Goal: Task Accomplishment & Management: Use online tool/utility

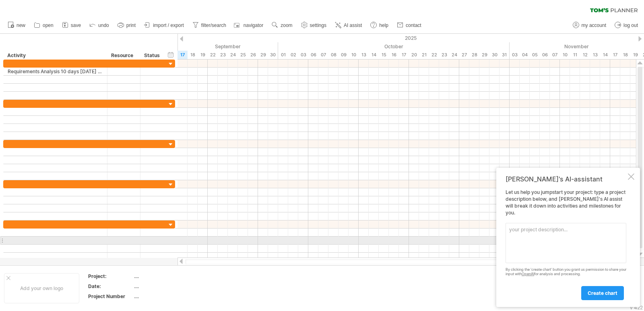
paste textarea "Create a [PERSON_NAME] chart for the project "AI based Emergency Responder" tha…"
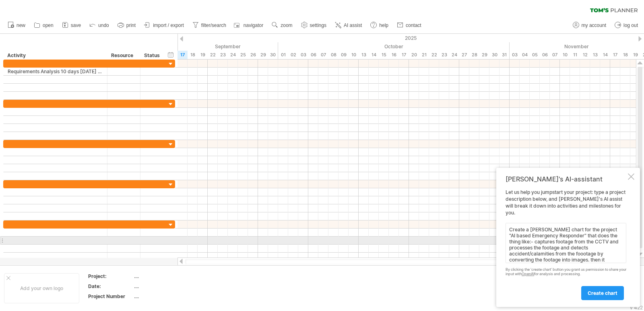
scroll to position [31, 0]
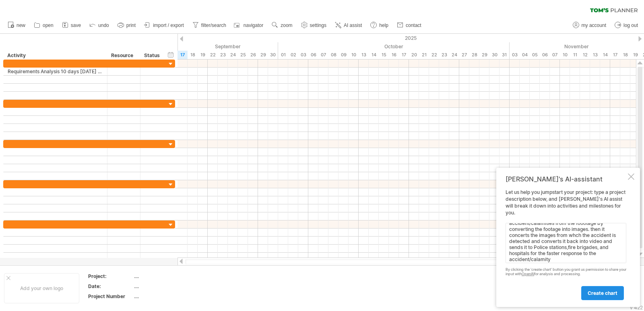
type textarea "Create a [PERSON_NAME] chart for the project "AI based Emergency Responder" tha…"
click at [587, 292] on link "create chart" at bounding box center [602, 293] width 43 height 14
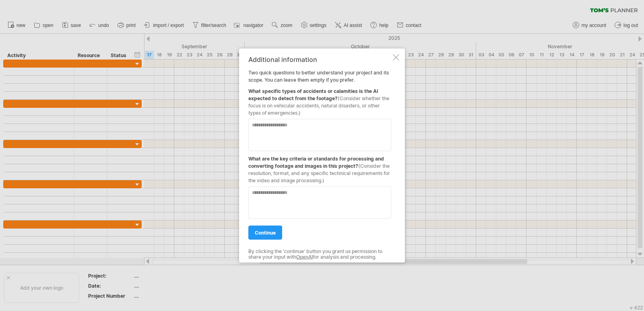
click at [326, 126] on textarea at bounding box center [319, 135] width 143 height 32
type textarea "*"
type textarea "**********"
drag, startPoint x: 258, startPoint y: 160, endPoint x: 302, endPoint y: 159, distance: 43.9
click at [302, 159] on div "What are the key criteria or standards for processing and converting footage an…" at bounding box center [319, 167] width 143 height 33
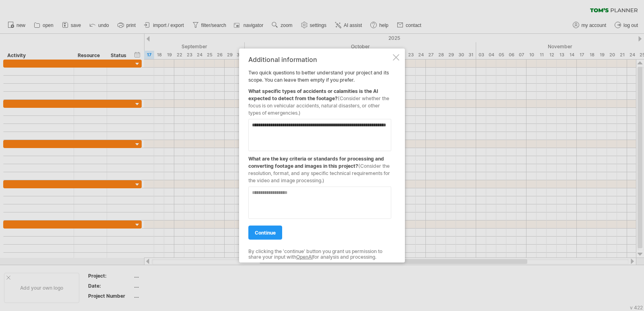
click at [301, 199] on textarea at bounding box center [319, 202] width 143 height 32
drag, startPoint x: 336, startPoint y: 180, endPoint x: 251, endPoint y: 167, distance: 86.0
click at [251, 167] on div "**********" at bounding box center [319, 156] width 143 height 200
drag, startPoint x: 252, startPoint y: 157, endPoint x: 357, endPoint y: 186, distance: 108.9
click at [357, 186] on div "**********" at bounding box center [319, 156] width 143 height 200
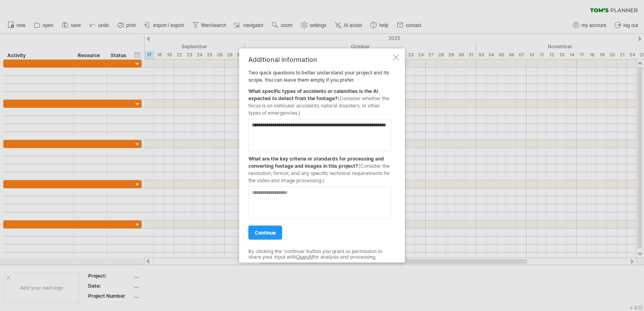
click at [310, 200] on textarea at bounding box center [319, 202] width 143 height 32
paste textarea "**********"
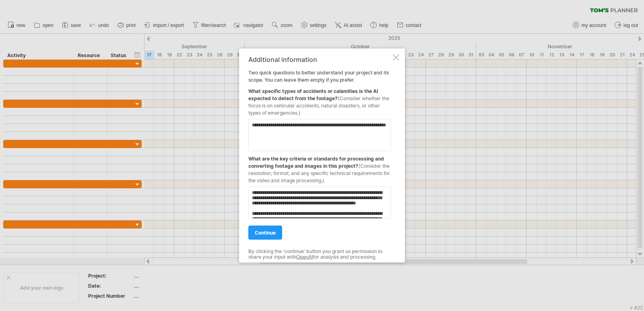
scroll to position [69, 0]
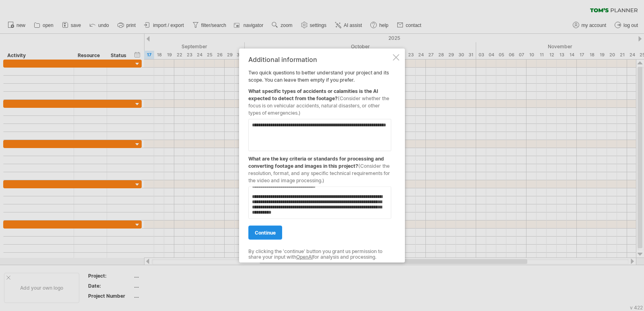
type textarea "**********"
click at [266, 235] on span "continue" at bounding box center [265, 232] width 21 height 6
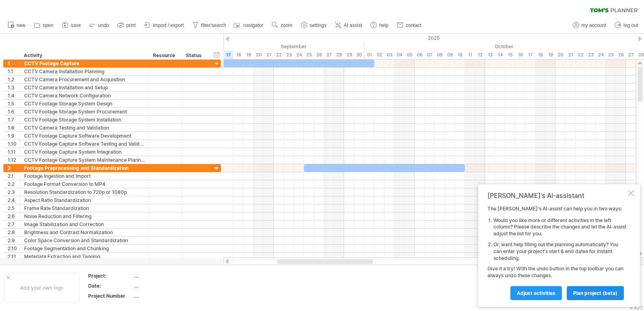
click at [584, 289] on link "plan project (beta)" at bounding box center [595, 293] width 57 height 14
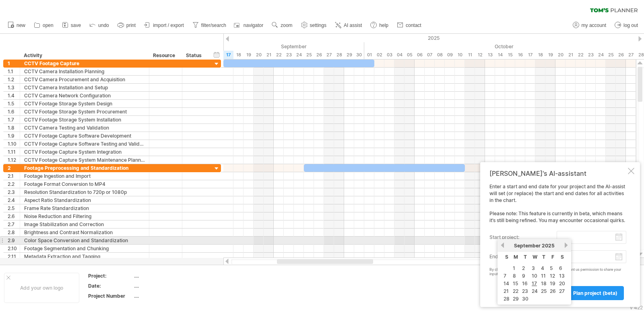
click at [585, 242] on input "start project:" at bounding box center [592, 237] width 70 height 13
click at [502, 244] on link "previous" at bounding box center [503, 245] width 6 height 6
click at [502, 245] on link "previous" at bounding box center [503, 245] width 6 height 6
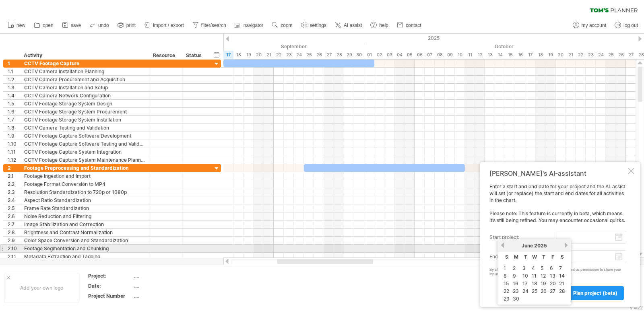
click at [565, 247] on link "next" at bounding box center [566, 245] width 6 height 6
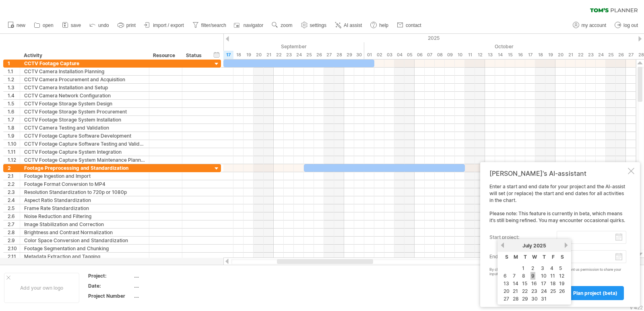
click at [532, 275] on link "9" at bounding box center [532, 276] width 5 height 8
type input "********"
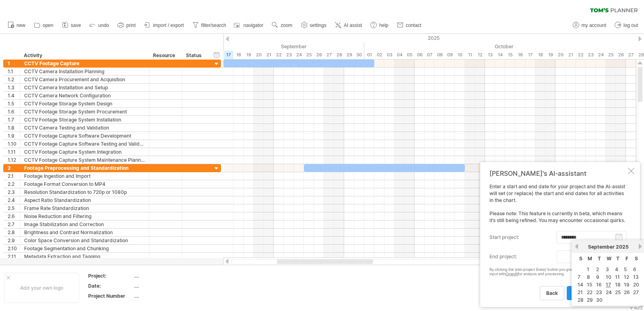
click at [619, 260] on body "progress(100%) Trying to reach [DOMAIN_NAME] Connected again... 0% clear filter…" at bounding box center [322, 156] width 644 height 313
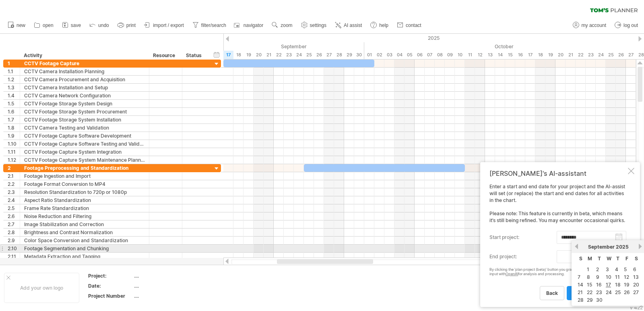
click at [640, 249] on link "next" at bounding box center [640, 247] width 6 height 6
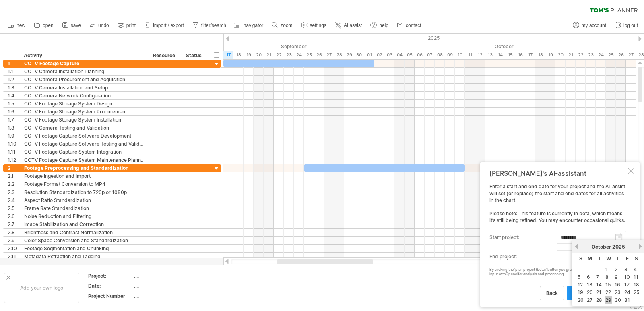
click at [607, 298] on link "29" at bounding box center [609, 300] width 8 height 8
type input "********"
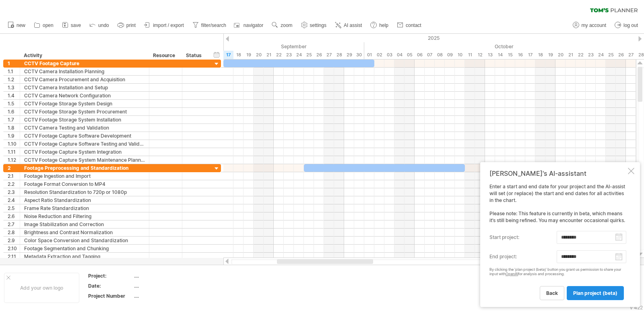
click at [607, 294] on span "plan project (beta)" at bounding box center [595, 293] width 44 height 6
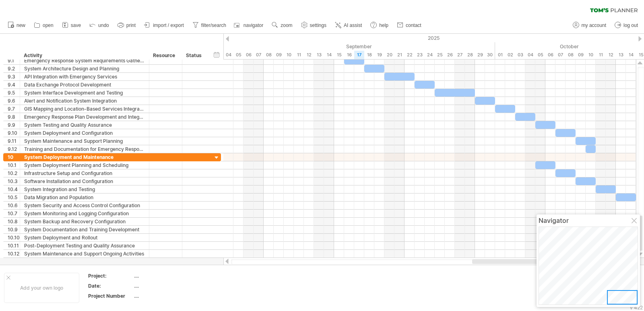
click at [535, 22] on div "new" at bounding box center [322, 25] width 644 height 17
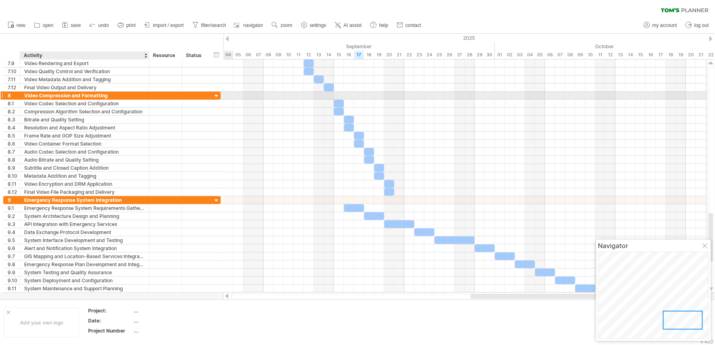
click at [52, 96] on div "Video Compression and Formatting" at bounding box center [84, 96] width 121 height 8
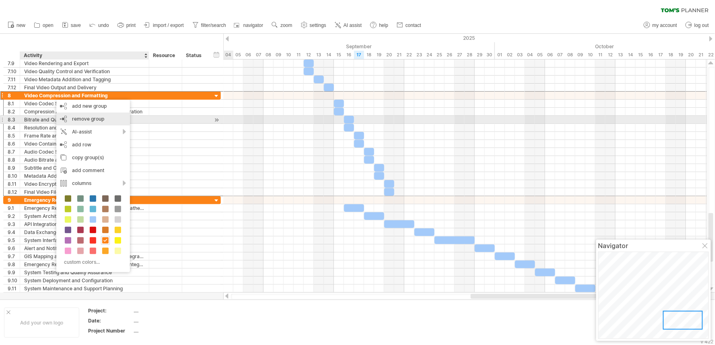
click at [92, 118] on span "remove group" at bounding box center [88, 119] width 32 height 6
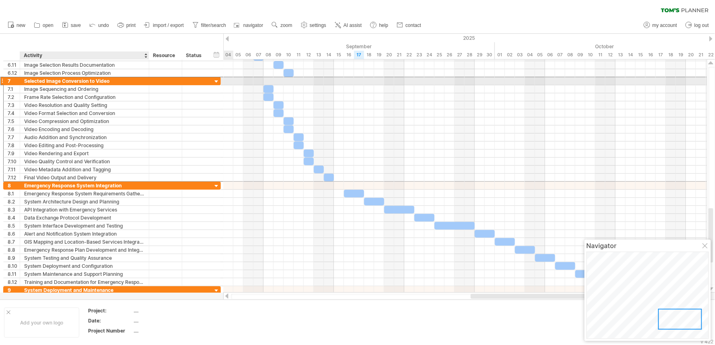
click at [47, 82] on div "Selected Image Conversion to Video" at bounding box center [84, 81] width 121 height 8
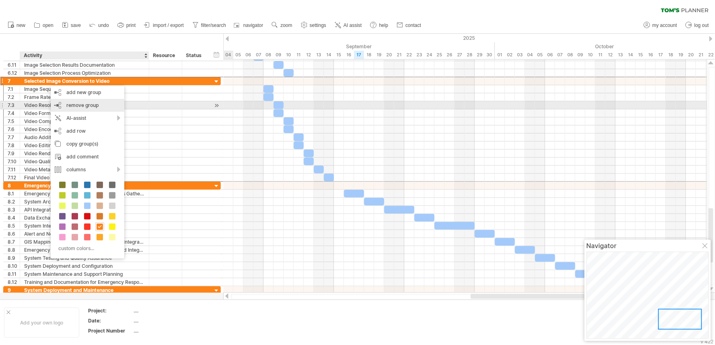
click at [71, 103] on span "remove group" at bounding box center [82, 105] width 32 height 6
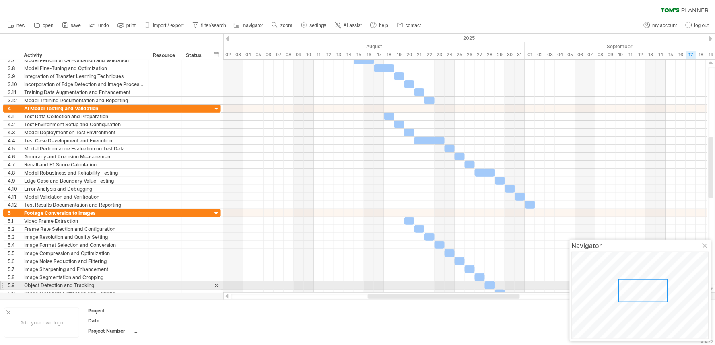
click at [637, 283] on div at bounding box center [644, 290] width 50 height 23
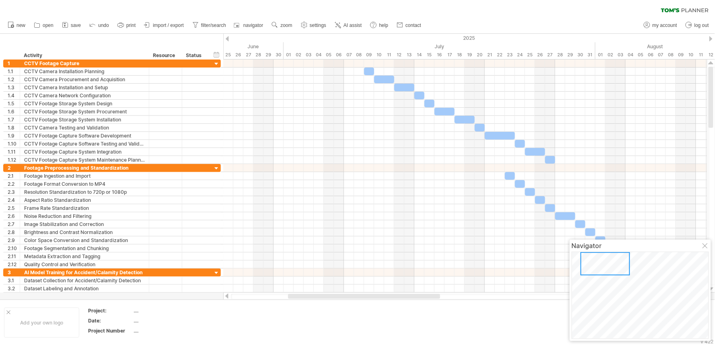
click at [610, 10] on div "clear filter reapply filter" at bounding box center [357, 8] width 715 height 17
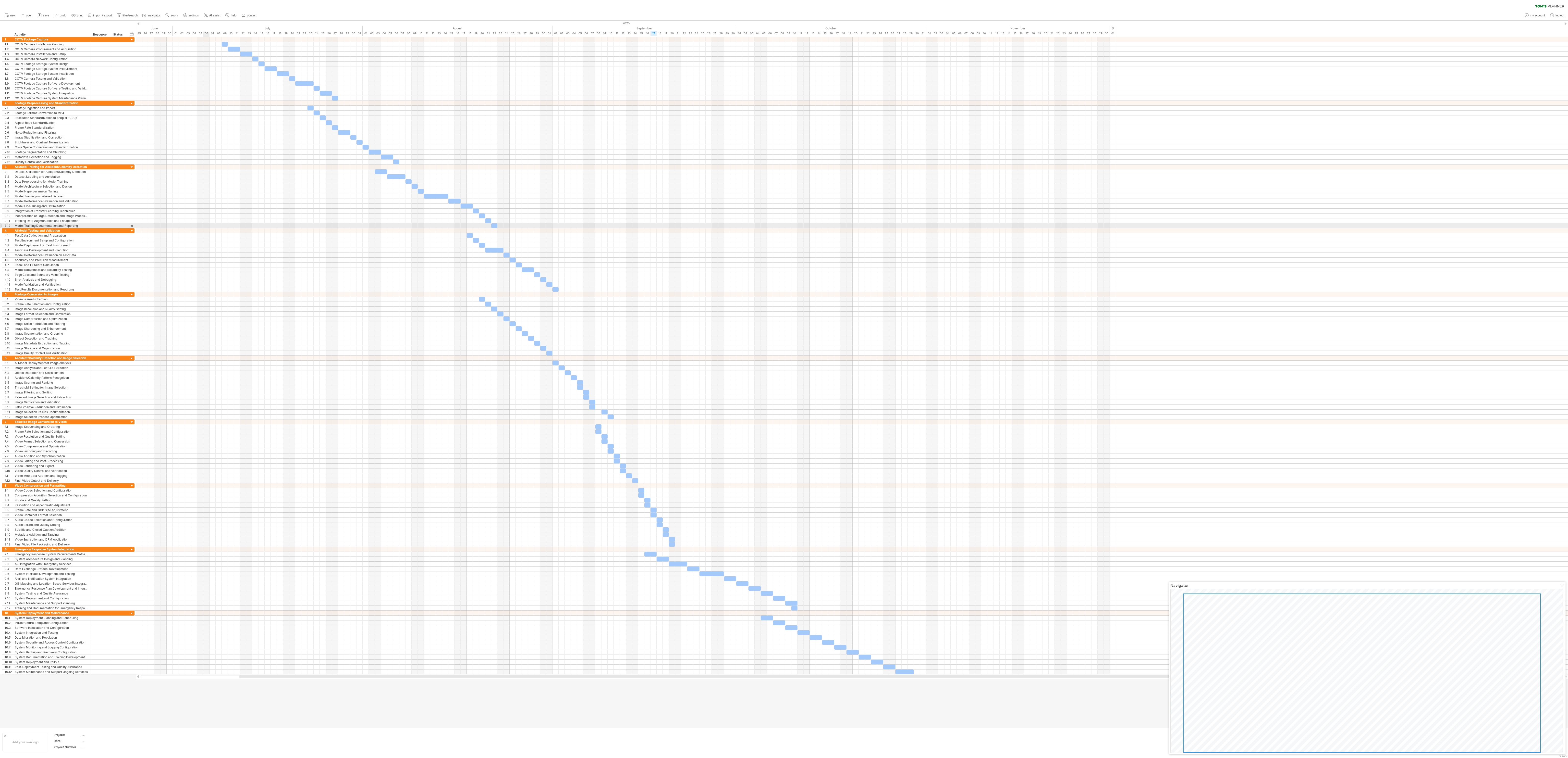
click at [205, 189] on div at bounding box center [852, 201] width 1432 height 5
click at [392, 18] on div "new" at bounding box center [784, 15] width 1568 height 10
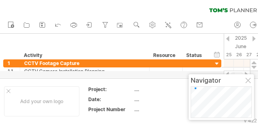
click at [231, 7] on div "clear filter reapply filter" at bounding box center [131, 8] width 263 height 17
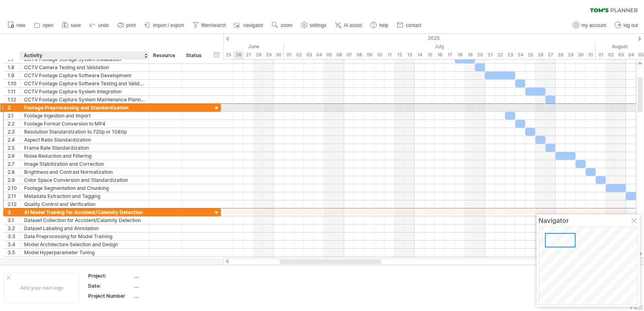
click at [111, 108] on div "Footage Preprocessing and Standardization" at bounding box center [84, 108] width 121 height 8
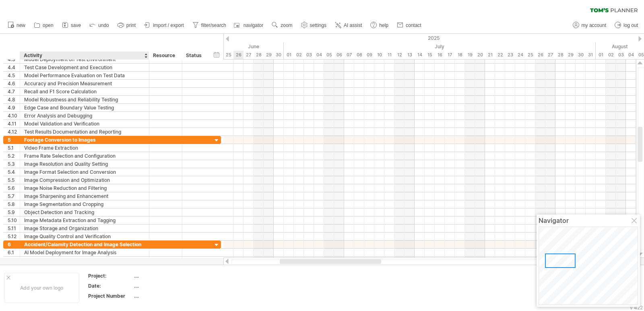
click at [99, 138] on div "Footage Conversion to Images" at bounding box center [84, 140] width 121 height 8
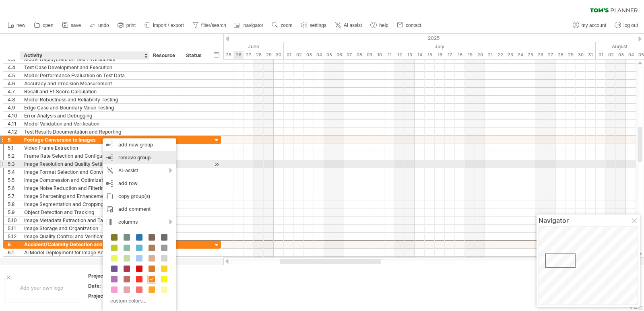
click at [122, 160] on span "remove group" at bounding box center [134, 158] width 32 height 6
